Goal: Task Accomplishment & Management: Use online tool/utility

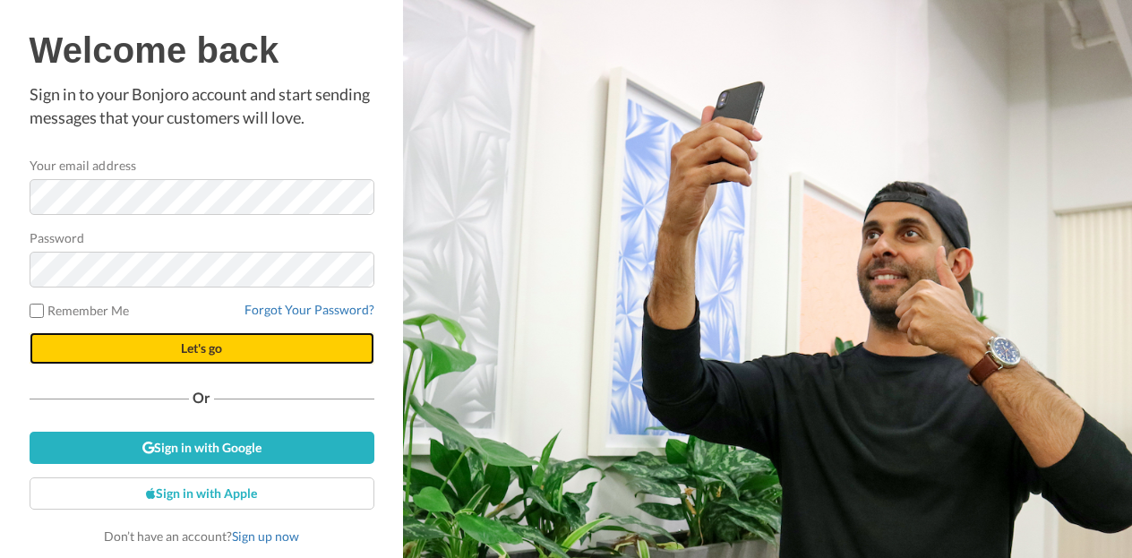
click at [201, 343] on span "Let's go" at bounding box center [201, 347] width 41 height 15
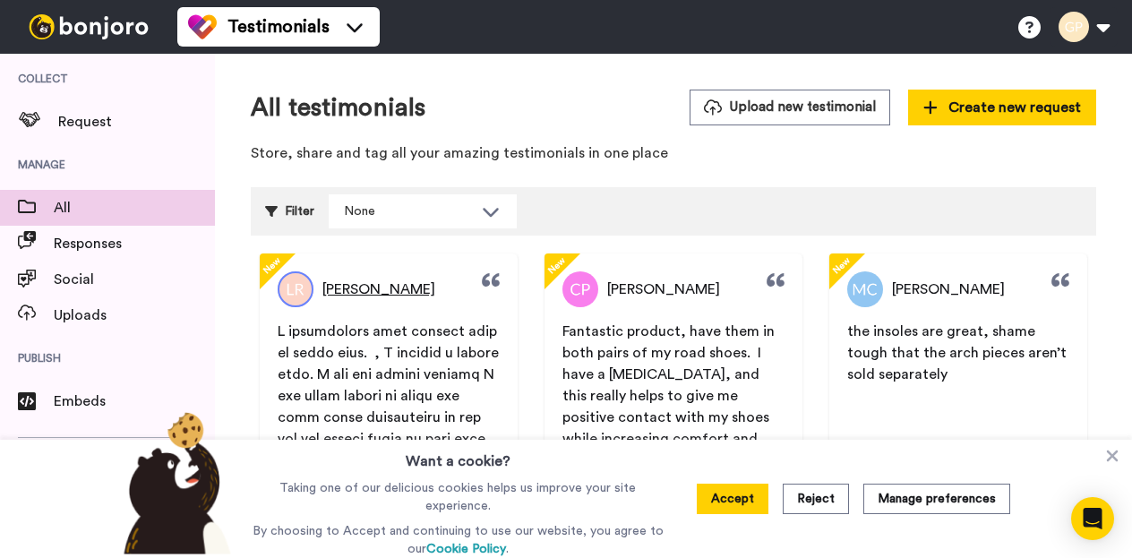
click at [357, 285] on span "[PERSON_NAME]" at bounding box center [379, 290] width 113 height 22
click at [293, 289] on img at bounding box center [296, 289] width 36 height 36
